Goal: Navigation & Orientation: Find specific page/section

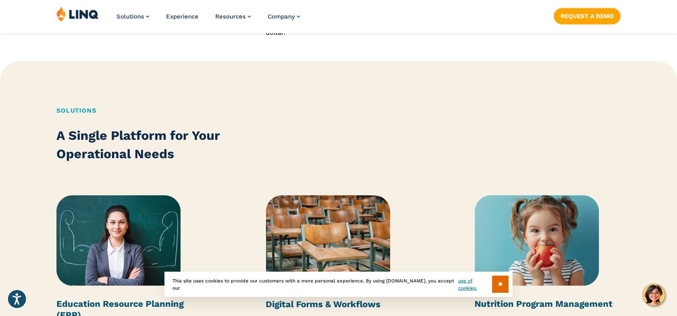
scroll to position [920, 0]
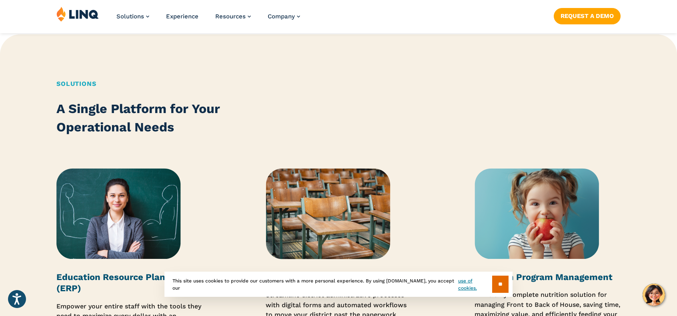
click at [85, 18] on img at bounding box center [77, 13] width 42 height 15
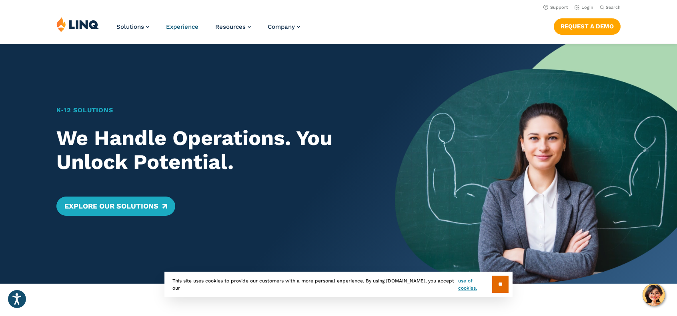
click at [198, 29] on span "Experience" at bounding box center [182, 26] width 32 height 7
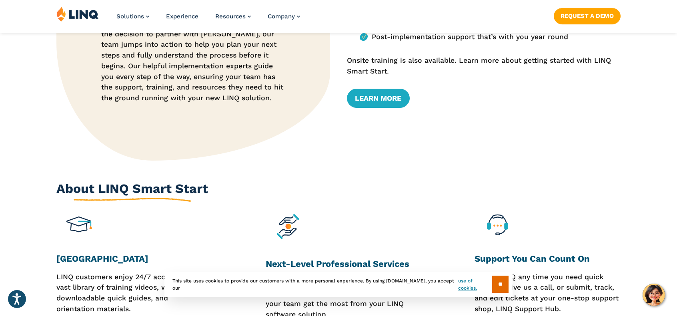
scroll to position [440, 0]
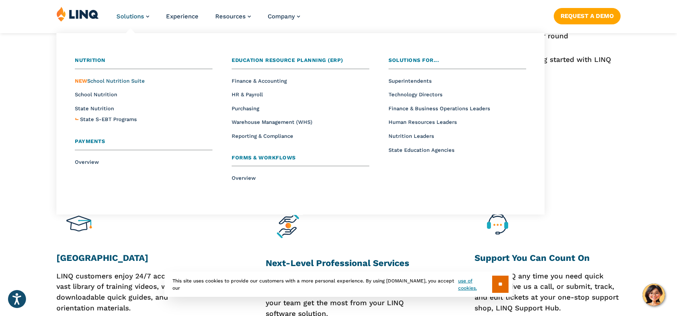
click at [104, 84] on span "NEW School Nutrition Suite" at bounding box center [110, 81] width 70 height 6
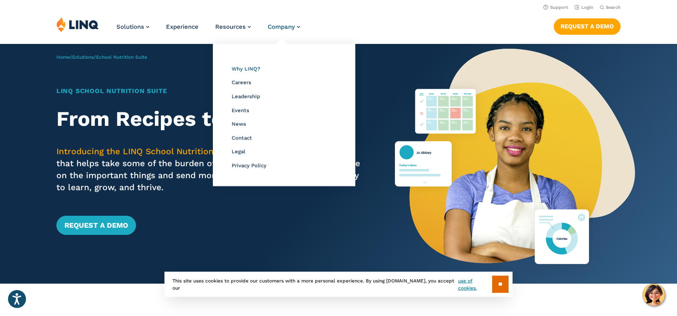
click at [260, 72] on span "Why LINQ?" at bounding box center [246, 69] width 28 height 6
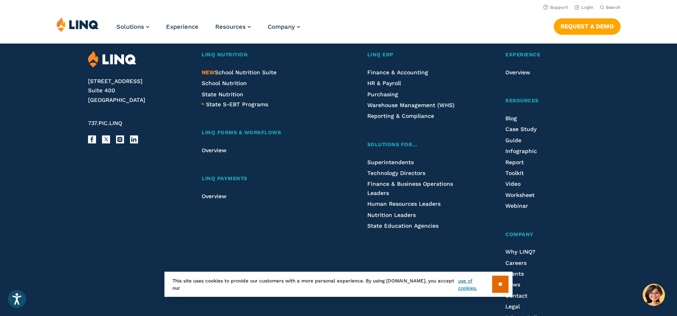
scroll to position [1396, 0]
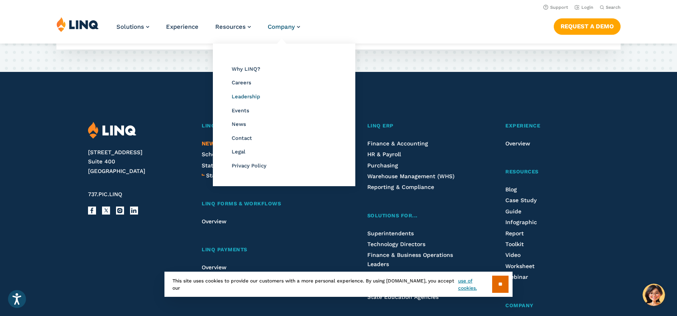
click at [260, 100] on span "Leadership" at bounding box center [246, 97] width 28 height 6
